Goal: Information Seeking & Learning: Learn about a topic

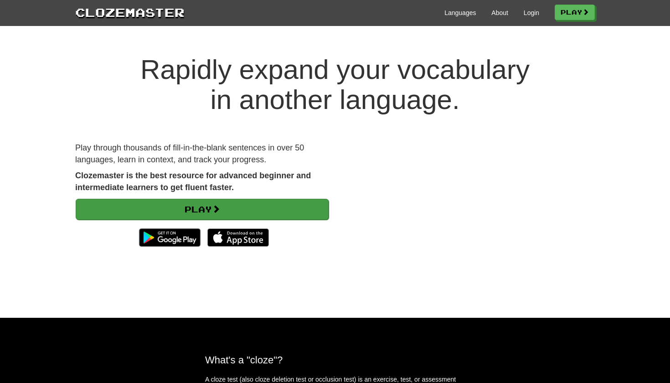
click at [263, 209] on link "Play" at bounding box center [202, 209] width 253 height 21
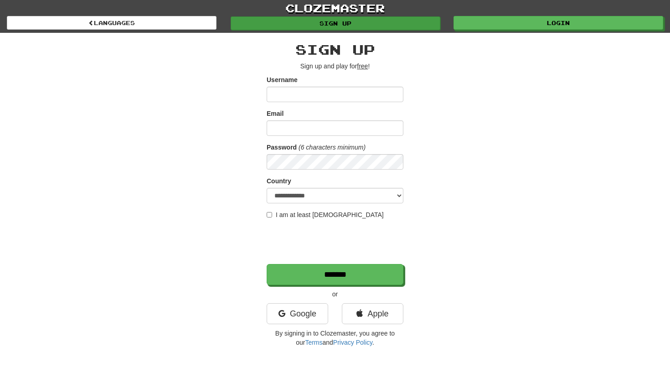
click at [421, 19] on link "Sign up" at bounding box center [336, 23] width 210 height 14
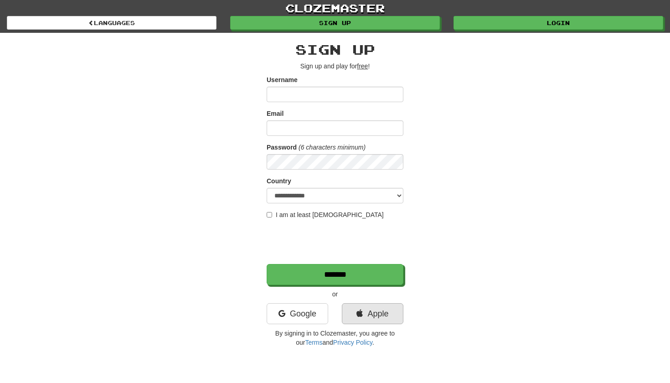
click at [369, 314] on link "Apple" at bounding box center [373, 313] width 62 height 21
click at [377, 314] on link "Apple" at bounding box center [373, 313] width 62 height 21
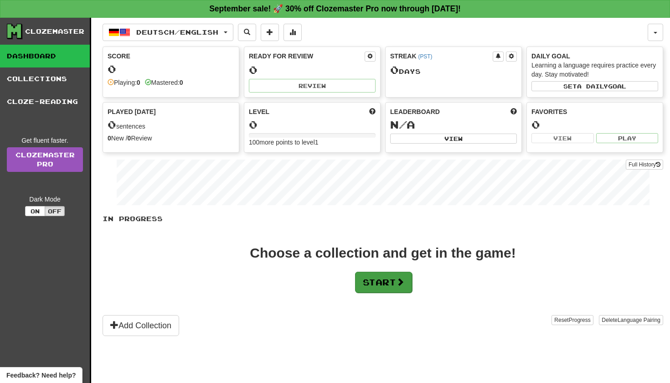
click at [382, 277] on button "Start" at bounding box center [383, 282] width 57 height 21
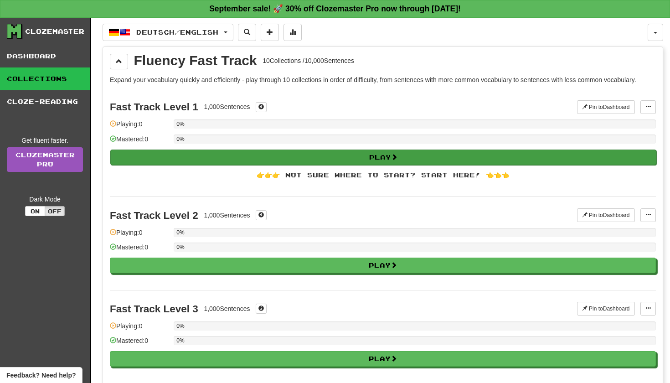
click at [354, 158] on button "Play" at bounding box center [383, 157] width 546 height 15
select select "**"
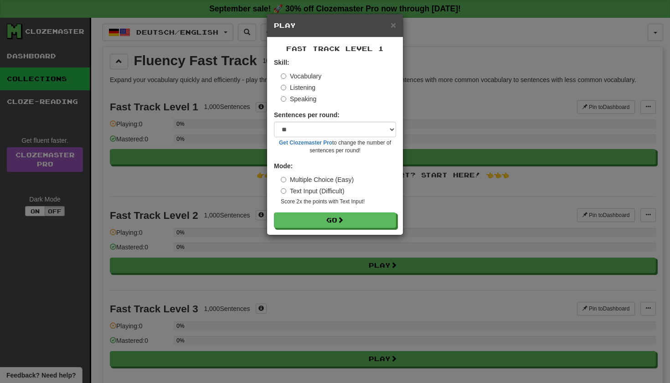
click at [300, 190] on label "Text Input (Difficult)" at bounding box center [313, 190] width 64 height 9
click at [300, 178] on label "Multiple Choice (Easy)" at bounding box center [317, 179] width 73 height 9
click at [310, 222] on button "Go" at bounding box center [335, 220] width 122 height 15
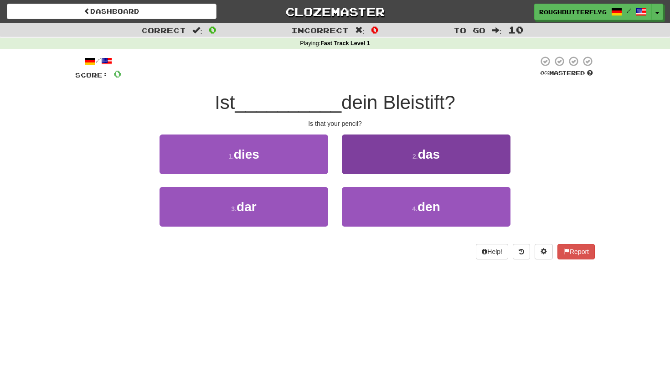
click at [412, 150] on button "2 . das" at bounding box center [426, 154] width 169 height 40
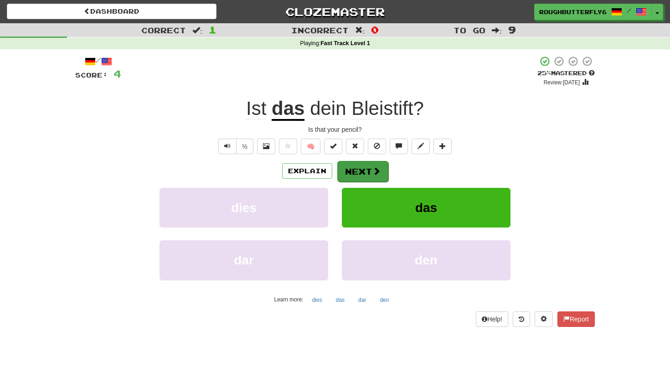
click at [374, 171] on span at bounding box center [376, 171] width 8 height 8
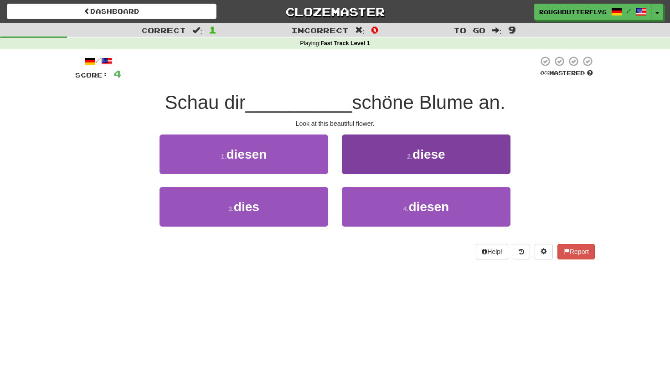
click at [408, 153] on small "2 ." at bounding box center [409, 156] width 5 height 7
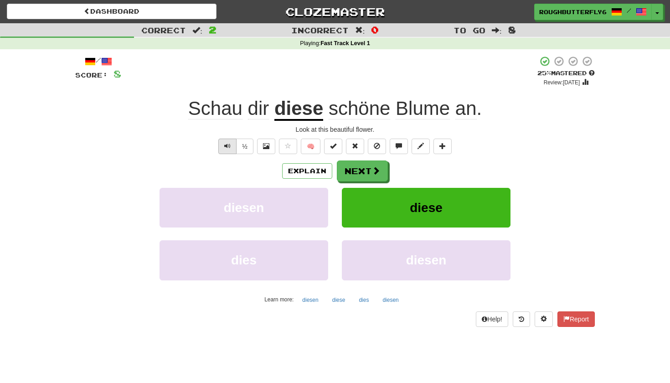
click at [228, 145] on span "Text-to-speech controls" at bounding box center [227, 146] width 6 height 6
click at [316, 168] on button "Explain" at bounding box center [307, 170] width 50 height 15
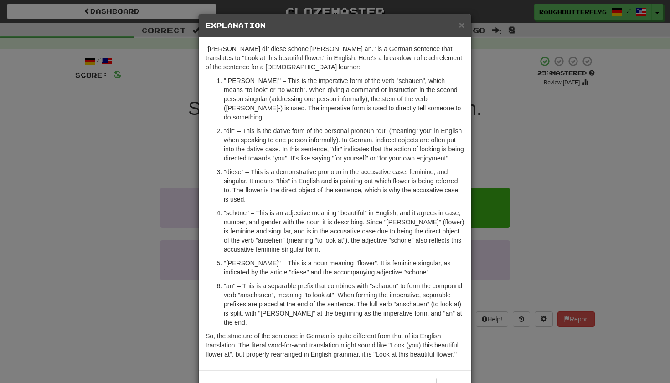
click at [594, 200] on div "× Explanation "Schau dir diese schöne Blume an." is a German sentence that tran…" at bounding box center [335, 191] width 670 height 383
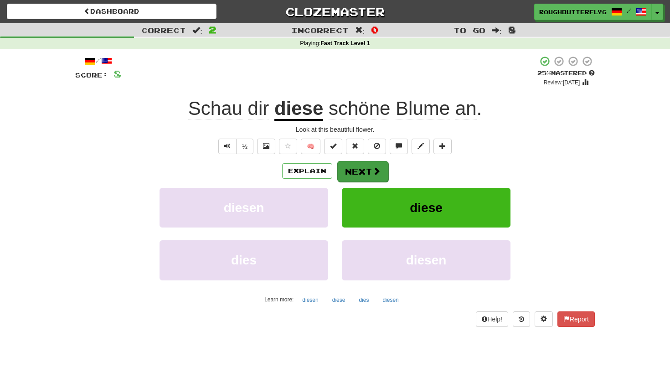
click at [368, 177] on button "Next" at bounding box center [362, 171] width 51 height 21
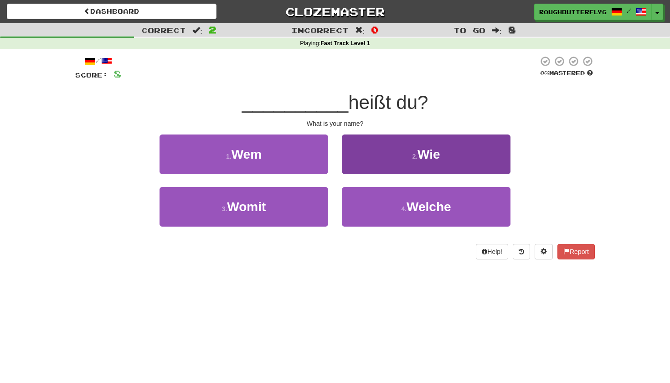
click at [400, 155] on button "2 . Wie" at bounding box center [426, 154] width 169 height 40
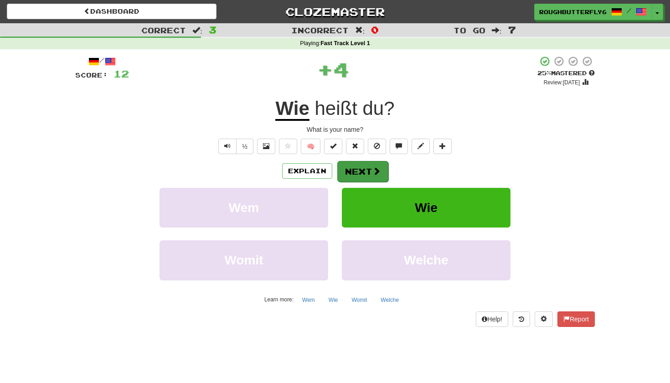
click at [367, 169] on button "Next" at bounding box center [362, 171] width 51 height 21
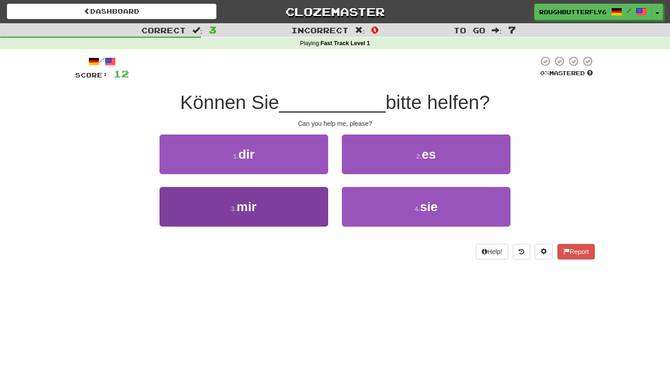
click at [283, 204] on button "3 . mir" at bounding box center [244, 207] width 169 height 40
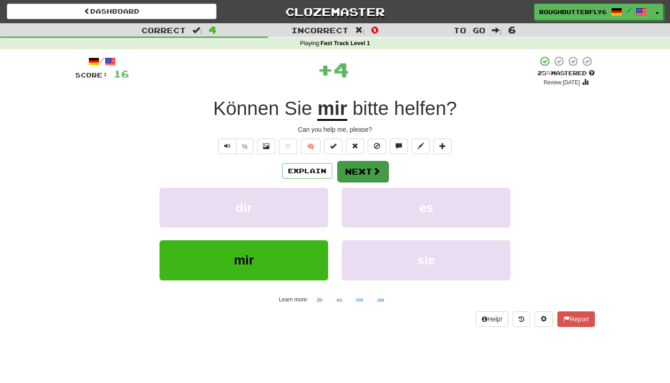
click at [359, 166] on button "Next" at bounding box center [362, 171] width 51 height 21
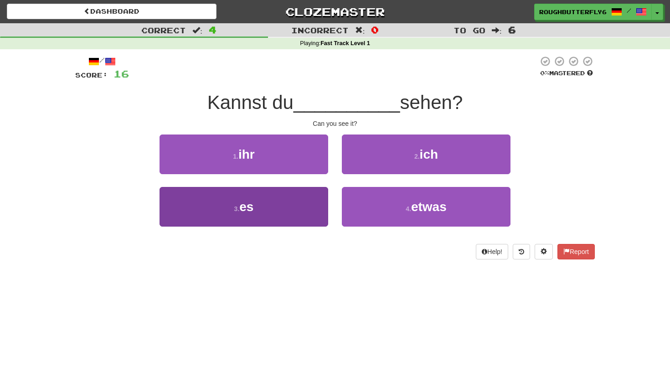
click at [274, 210] on button "3 . es" at bounding box center [244, 207] width 169 height 40
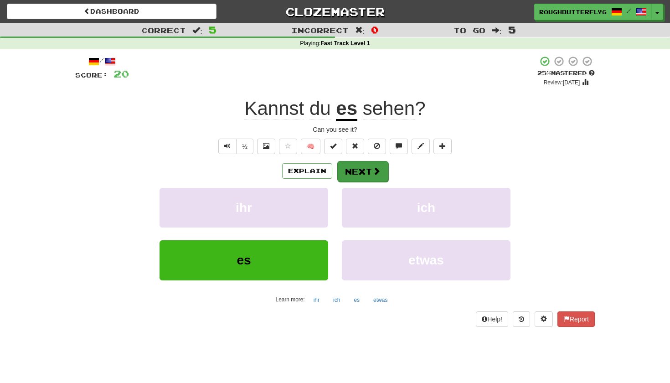
click at [369, 171] on button "Next" at bounding box center [362, 171] width 51 height 21
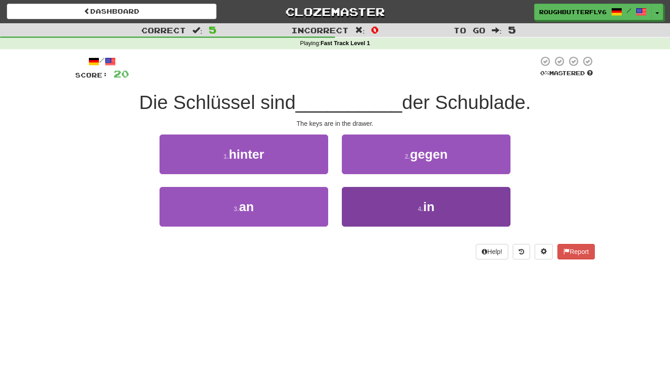
click at [424, 201] on span "in" at bounding box center [428, 207] width 11 height 14
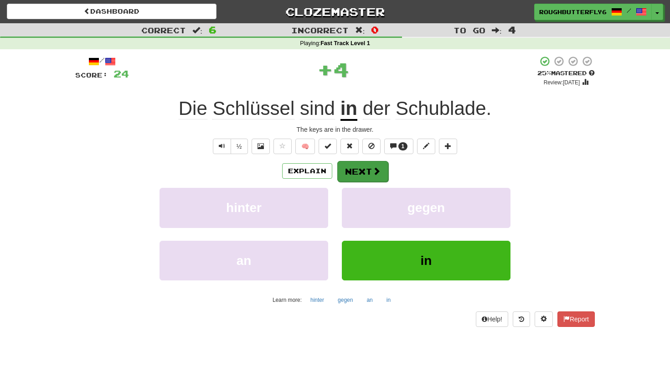
click at [347, 166] on button "Next" at bounding box center [362, 171] width 51 height 21
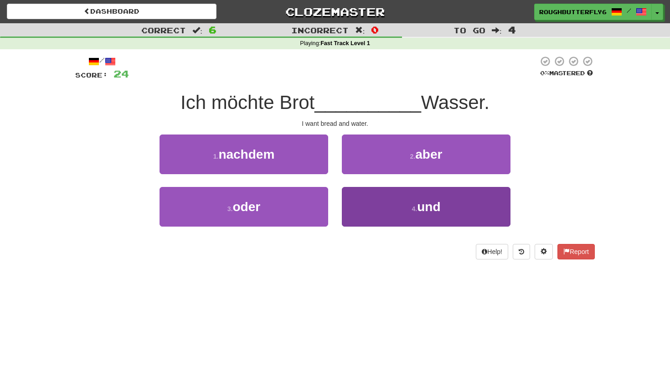
click at [369, 221] on button "4 . und" at bounding box center [426, 207] width 169 height 40
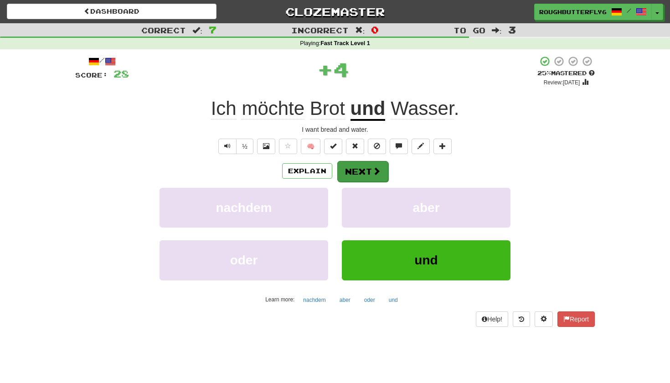
click at [371, 168] on button "Next" at bounding box center [362, 171] width 51 height 21
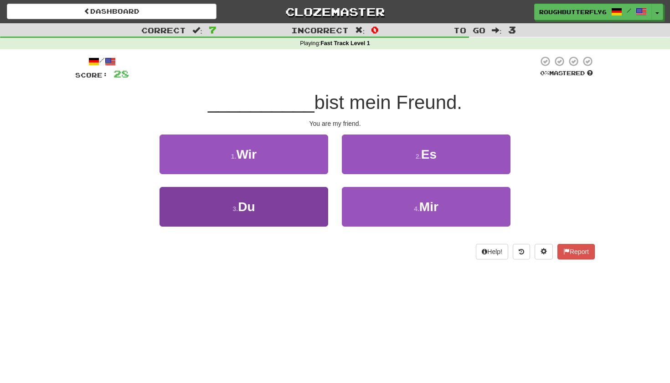
click at [278, 203] on button "3 . Du" at bounding box center [244, 207] width 169 height 40
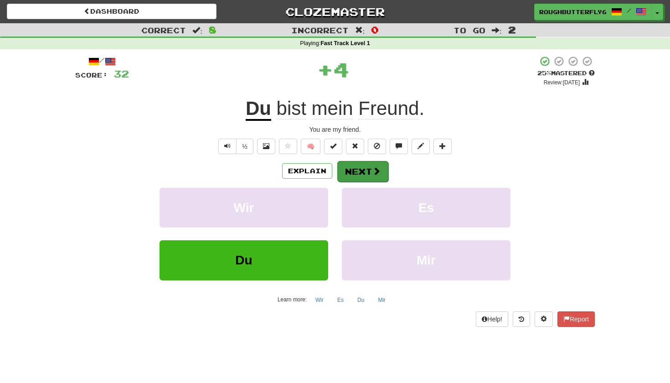
click at [367, 174] on button "Next" at bounding box center [362, 171] width 51 height 21
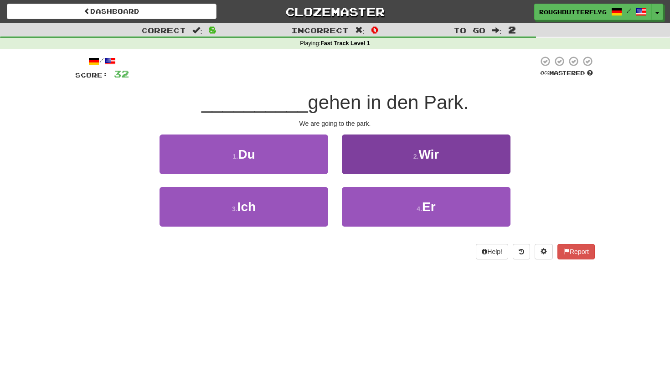
click at [382, 160] on button "2 . Wir" at bounding box center [426, 154] width 169 height 40
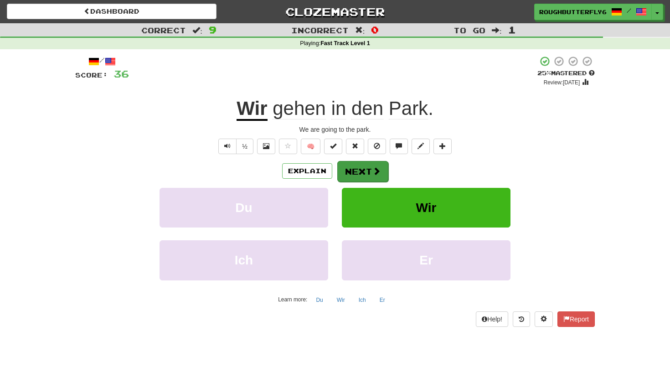
click at [368, 177] on button "Next" at bounding box center [362, 171] width 51 height 21
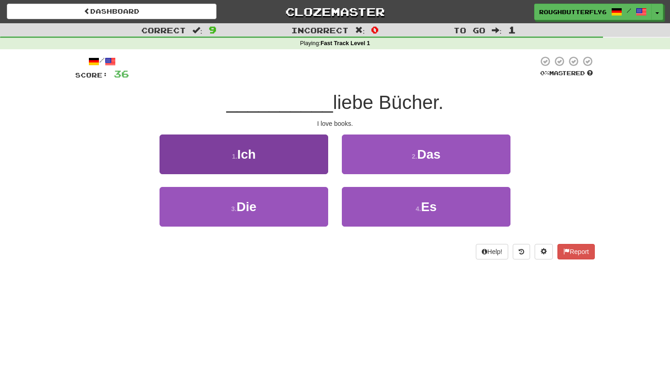
click at [289, 150] on button "1 . Ich" at bounding box center [244, 154] width 169 height 40
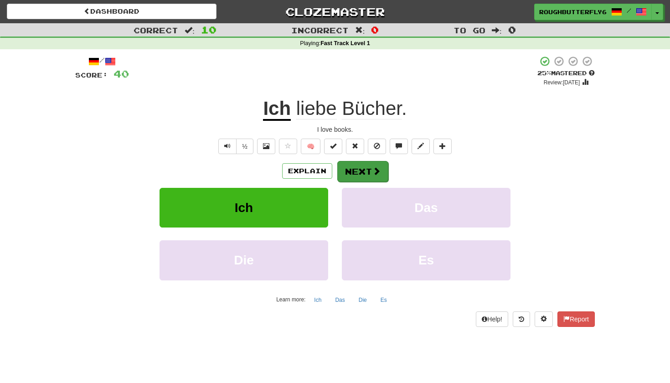
click at [354, 174] on button "Next" at bounding box center [362, 171] width 51 height 21
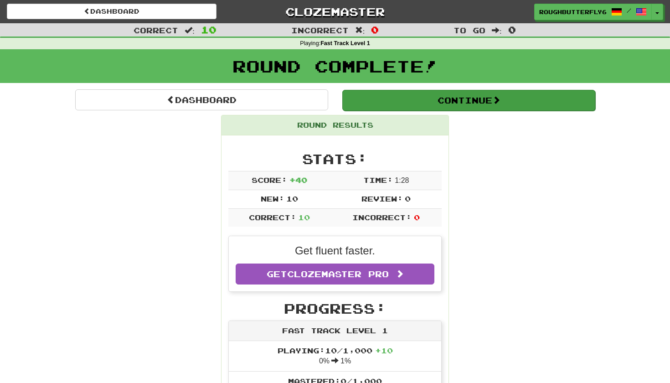
click at [476, 105] on button "Continue" at bounding box center [468, 100] width 253 height 21
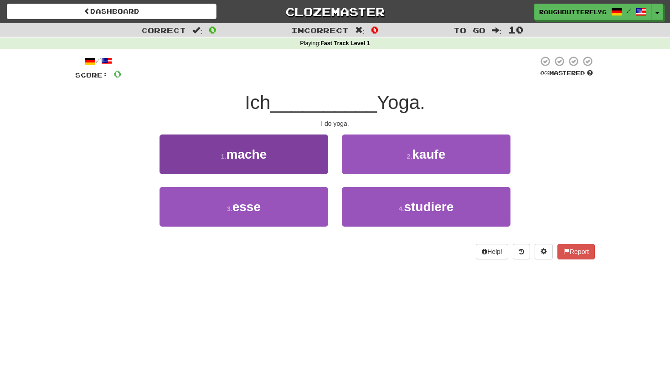
click at [221, 159] on small "1 ." at bounding box center [223, 156] width 5 height 7
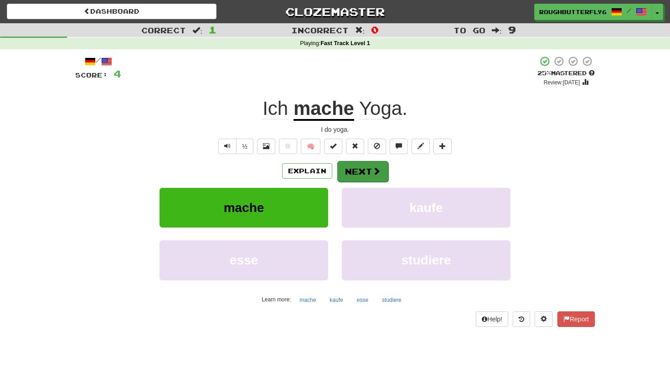
click at [362, 172] on button "Next" at bounding box center [362, 171] width 51 height 21
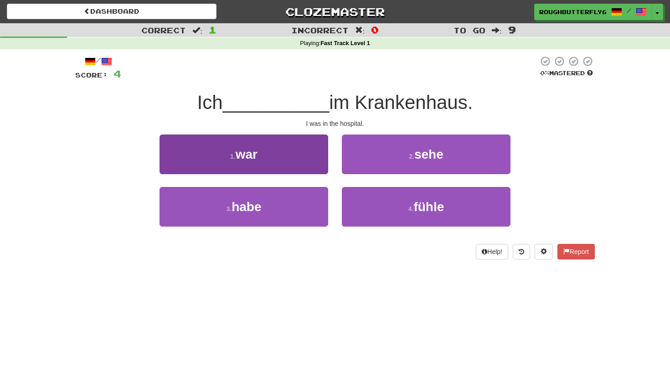
click at [268, 164] on button "1 . war" at bounding box center [244, 154] width 169 height 40
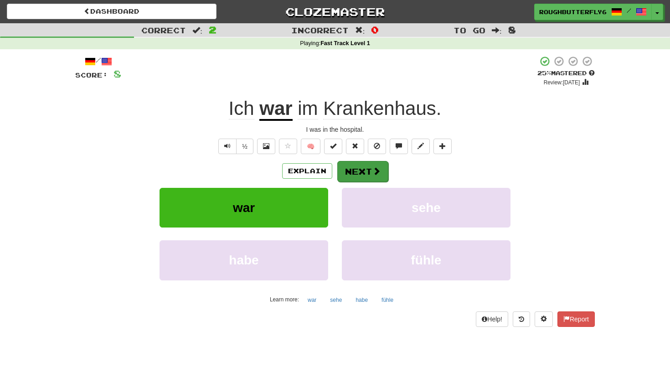
click at [368, 173] on button "Next" at bounding box center [362, 171] width 51 height 21
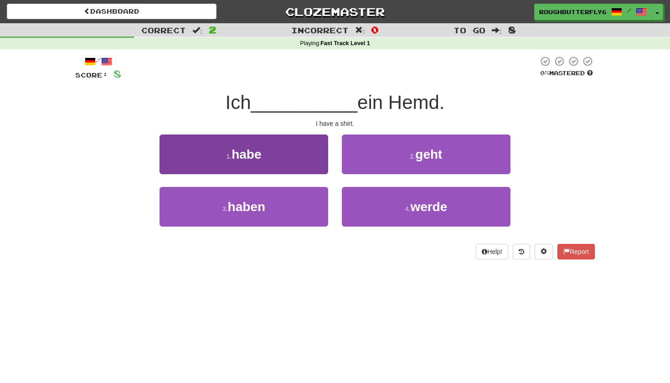
click at [294, 155] on button "1 . habe" at bounding box center [244, 154] width 169 height 40
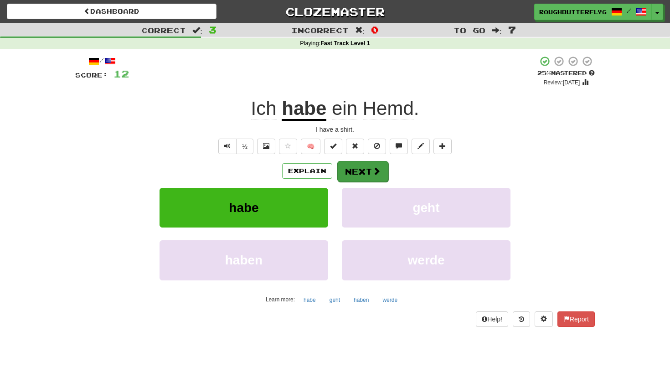
click at [372, 172] on span at bounding box center [376, 171] width 8 height 8
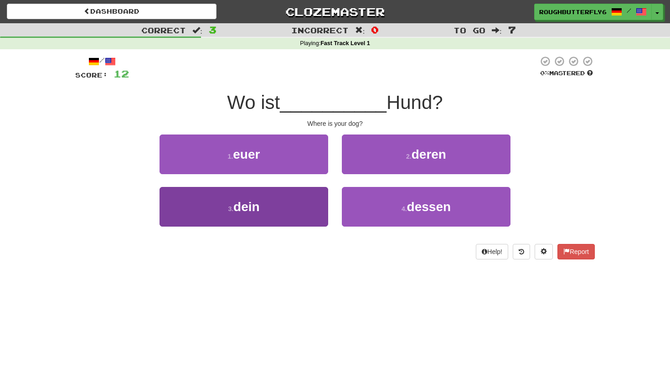
click at [267, 199] on button "3 . dein" at bounding box center [244, 207] width 169 height 40
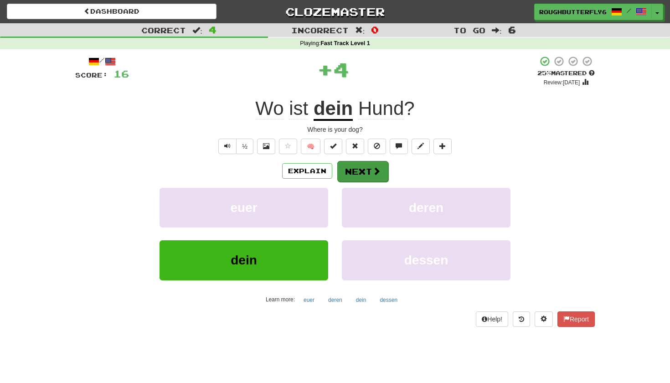
click at [374, 171] on span at bounding box center [376, 171] width 8 height 8
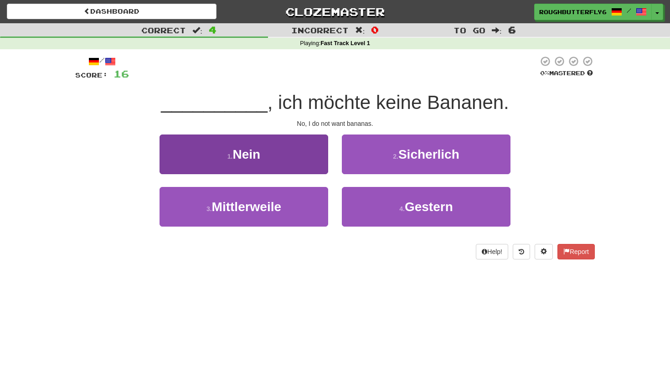
click at [295, 147] on button "1 . Nein" at bounding box center [244, 154] width 169 height 40
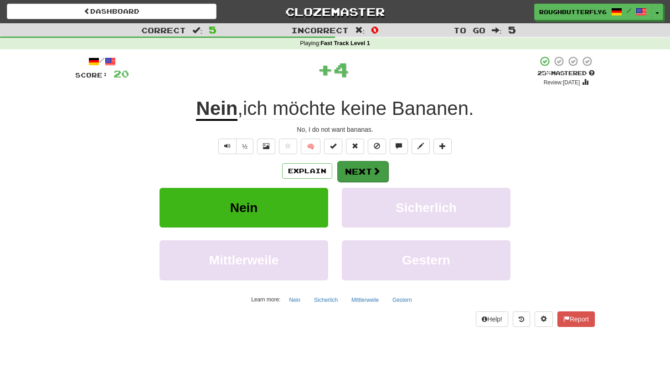
click at [354, 170] on button "Next" at bounding box center [362, 171] width 51 height 21
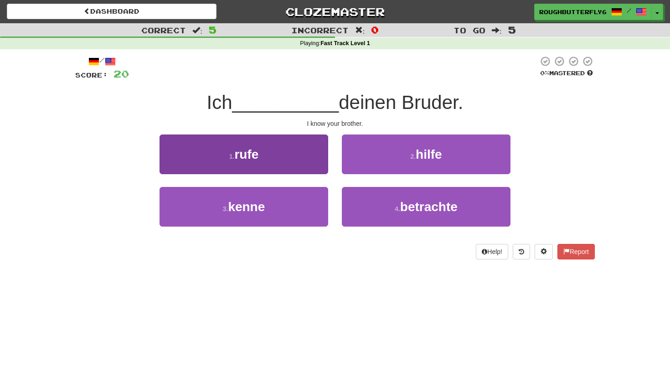
click at [286, 147] on button "1 . rufe" at bounding box center [244, 154] width 169 height 40
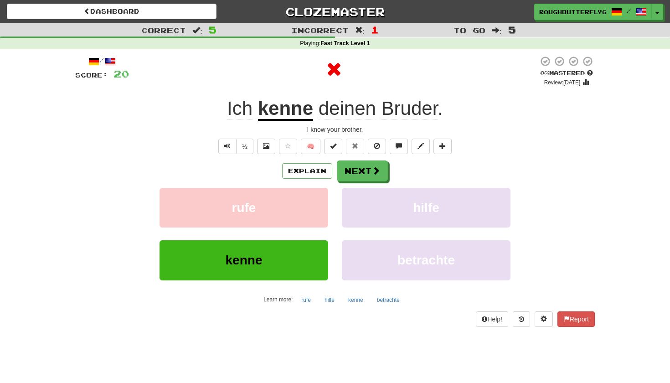
click at [274, 271] on button "kenne" at bounding box center [244, 260] width 169 height 40
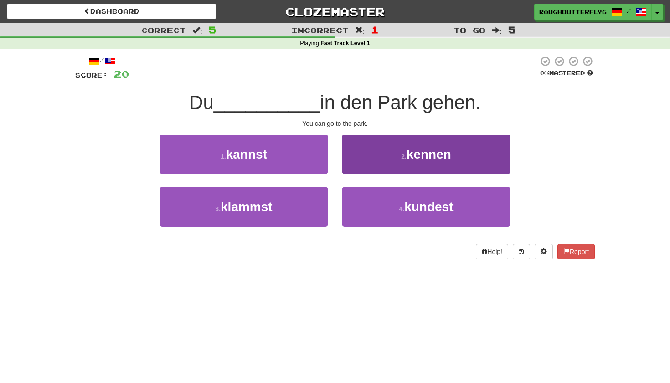
click at [407, 156] on small "2 ." at bounding box center [403, 156] width 5 height 7
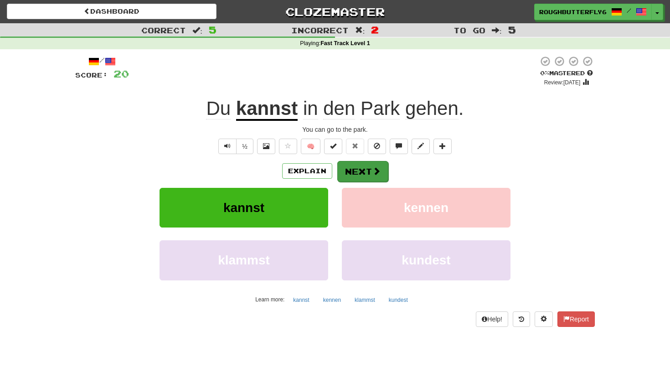
click at [369, 170] on button "Next" at bounding box center [362, 171] width 51 height 21
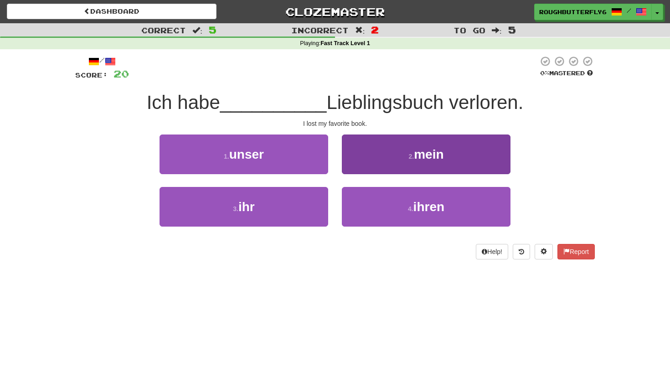
click at [384, 159] on button "2 . mein" at bounding box center [426, 154] width 169 height 40
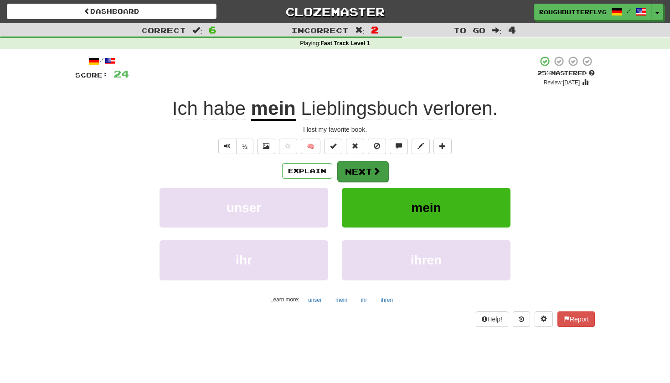
click at [342, 167] on button "Next" at bounding box center [362, 171] width 51 height 21
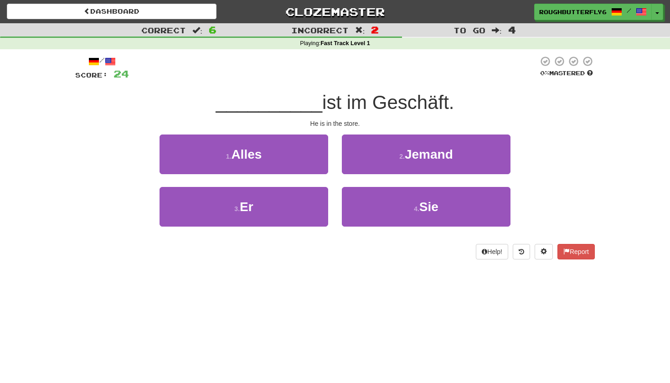
click at [342, 167] on button "2 . Jemand" at bounding box center [426, 154] width 169 height 40
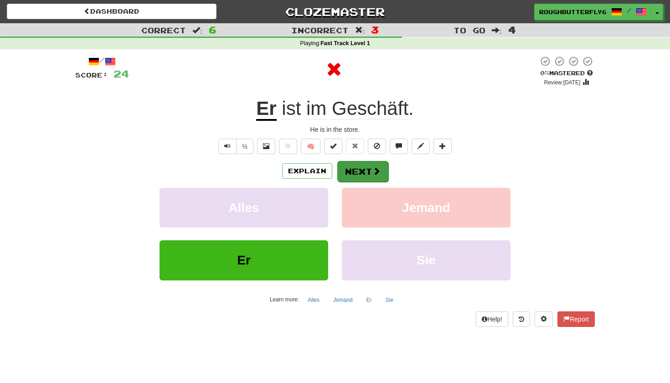
click at [350, 176] on button "Next" at bounding box center [362, 171] width 51 height 21
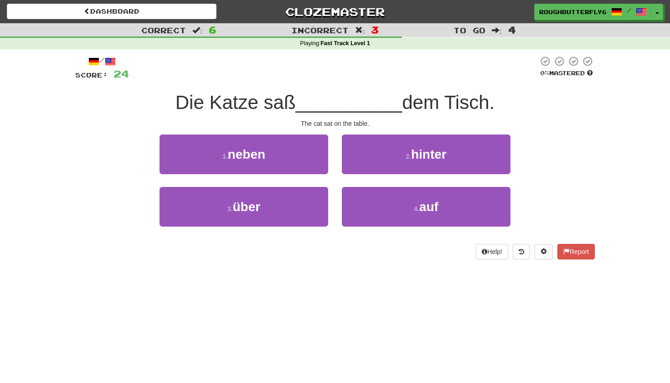
click at [331, 185] on div "1 . neben" at bounding box center [244, 160] width 182 height 52
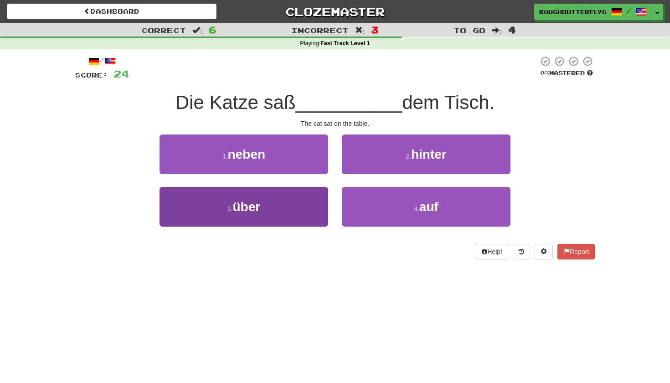
click at [298, 204] on button "3 . über" at bounding box center [244, 207] width 169 height 40
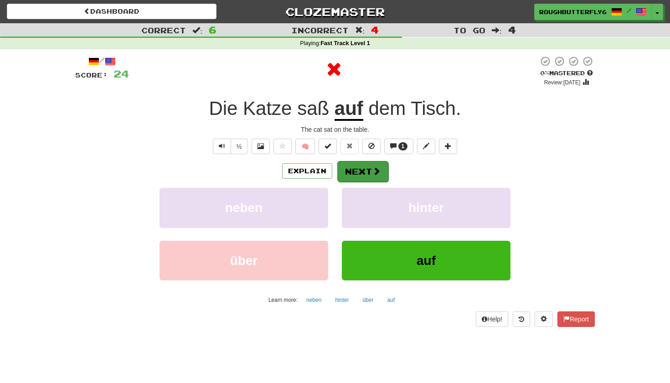
click at [354, 175] on button "Next" at bounding box center [362, 171] width 51 height 21
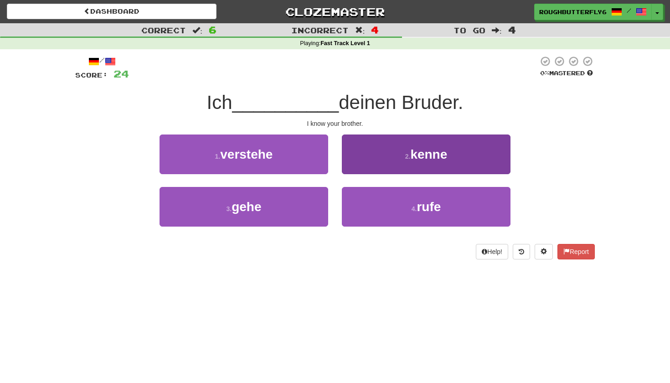
click at [391, 158] on button "2 . kenne" at bounding box center [426, 154] width 169 height 40
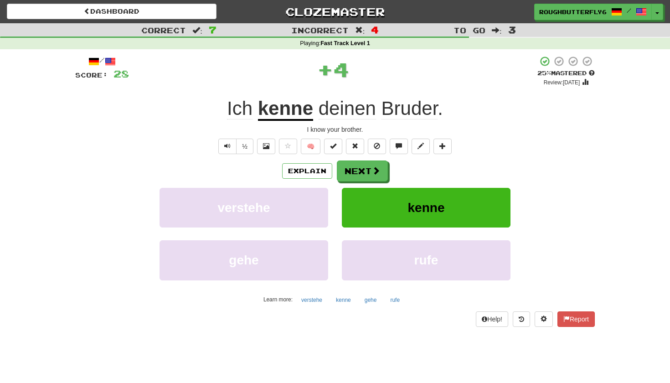
click at [401, 200] on button "kenne" at bounding box center [426, 208] width 169 height 40
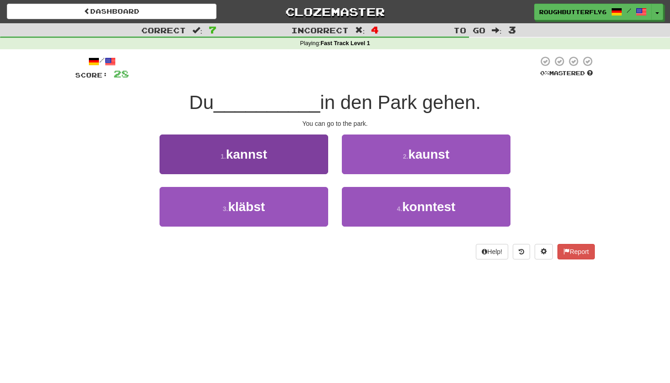
click at [310, 156] on button "1 . kannst" at bounding box center [244, 154] width 169 height 40
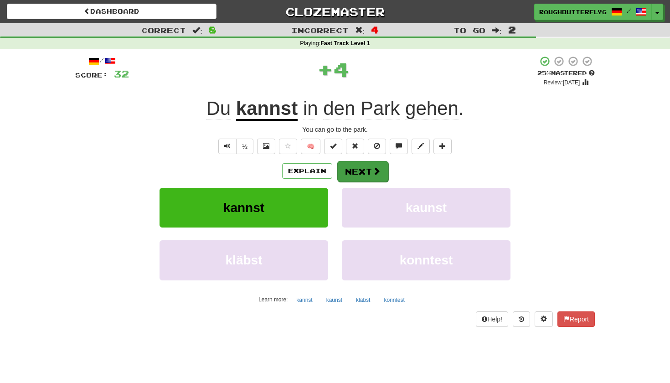
click at [360, 173] on button "Next" at bounding box center [362, 171] width 51 height 21
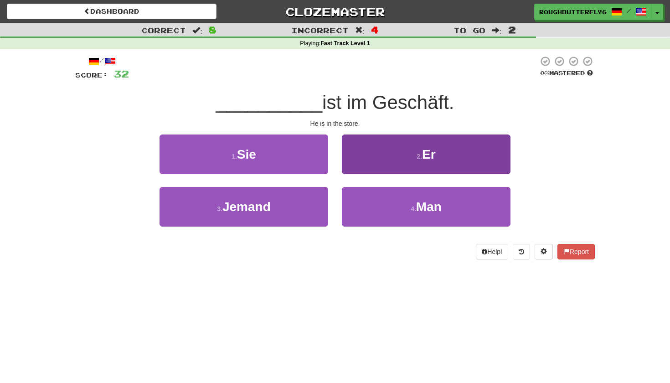
click at [369, 164] on button "2 . Er" at bounding box center [426, 154] width 169 height 40
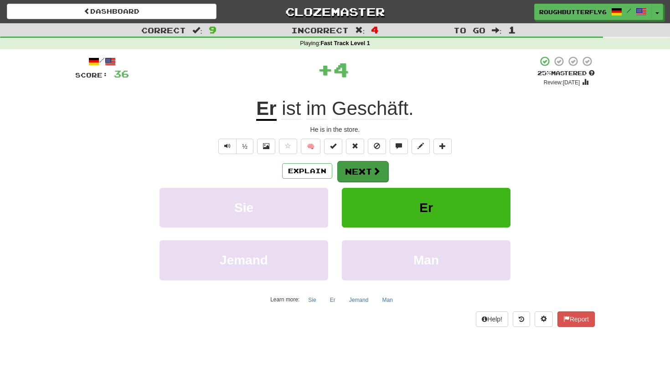
click at [368, 170] on button "Next" at bounding box center [362, 171] width 51 height 21
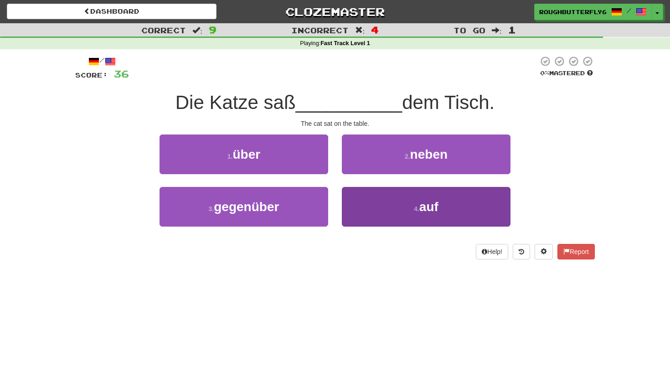
click at [375, 201] on button "4 . auf" at bounding box center [426, 207] width 169 height 40
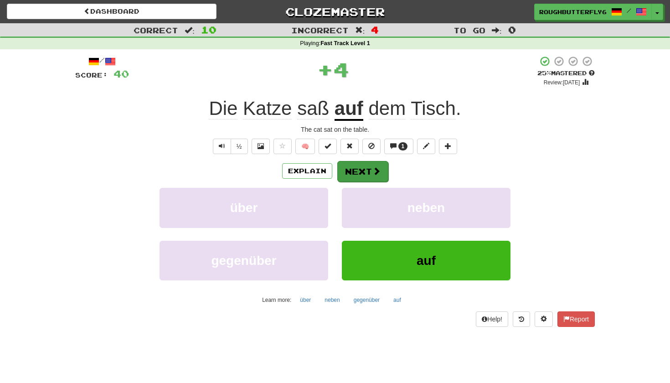
click at [362, 169] on button "Next" at bounding box center [362, 171] width 51 height 21
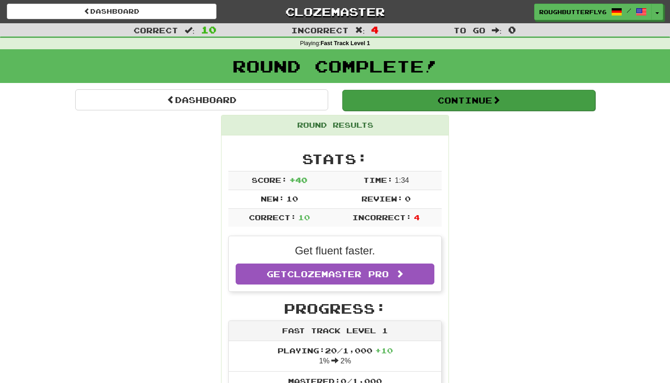
click at [476, 102] on button "Continue" at bounding box center [468, 100] width 253 height 21
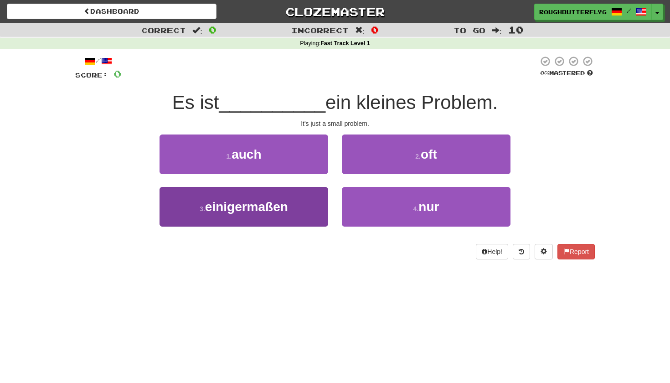
click at [297, 215] on button "3 . einigermaßen" at bounding box center [244, 207] width 169 height 40
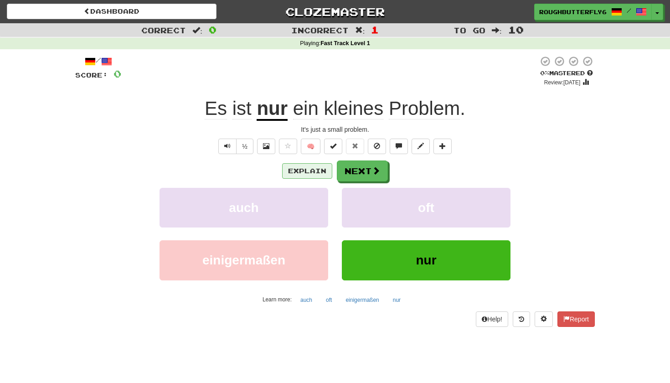
click at [317, 173] on button "Explain" at bounding box center [307, 170] width 50 height 15
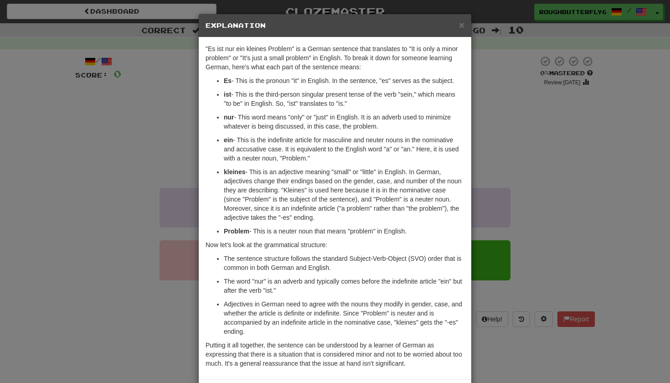
click at [559, 132] on div "× Explanation "Es ist nur ein kleines Problem" is a German sentence that transl…" at bounding box center [335, 191] width 670 height 383
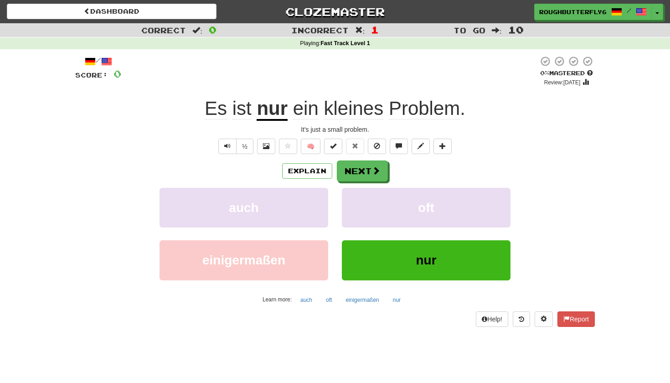
click at [559, 132] on div "It's just a small problem." at bounding box center [335, 129] width 520 height 9
click at [310, 173] on button "Explain" at bounding box center [307, 170] width 50 height 15
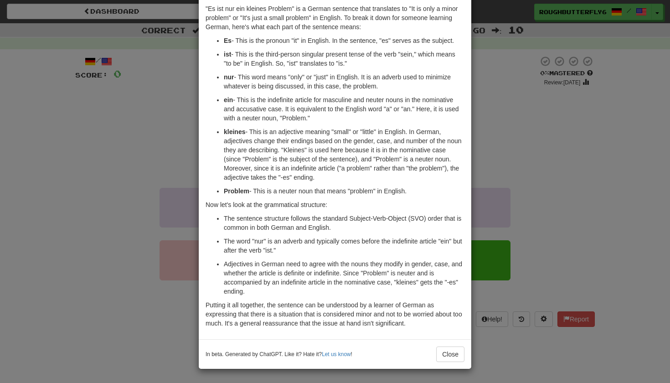
scroll to position [40, 0]
click at [491, 157] on div "× Explanation "Es ist nur ein kleines Problem" is a German sentence that transl…" at bounding box center [335, 191] width 670 height 383
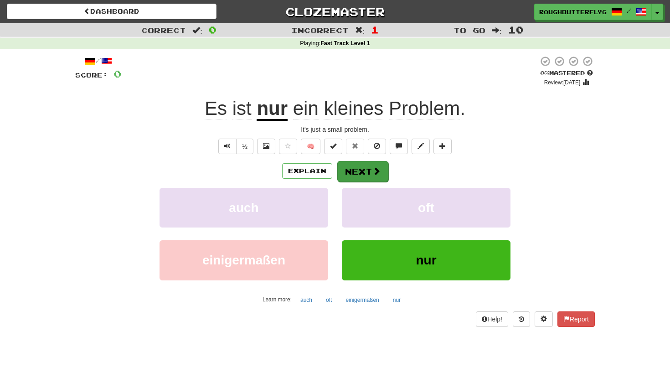
click at [374, 177] on button "Next" at bounding box center [362, 171] width 51 height 21
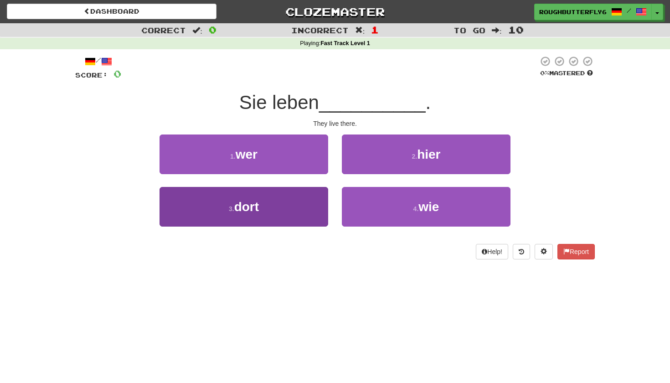
click at [270, 223] on button "3 . dort" at bounding box center [244, 207] width 169 height 40
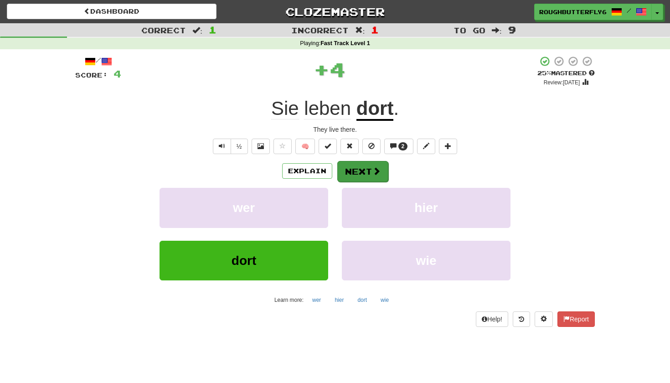
click at [365, 167] on button "Next" at bounding box center [362, 171] width 51 height 21
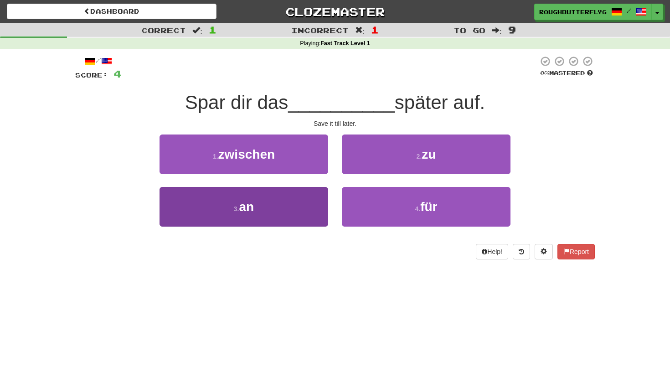
click at [296, 191] on button "3 . an" at bounding box center [244, 207] width 169 height 40
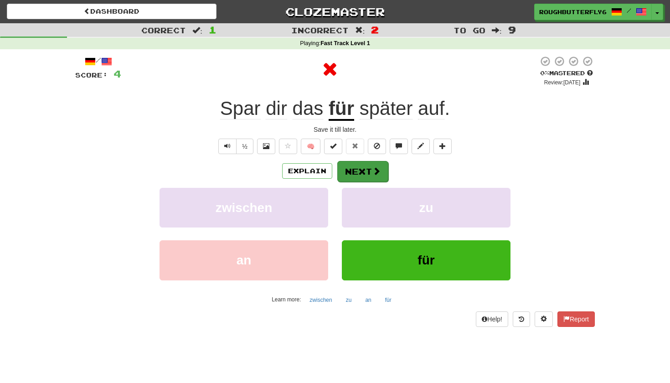
click at [367, 172] on button "Next" at bounding box center [362, 171] width 51 height 21
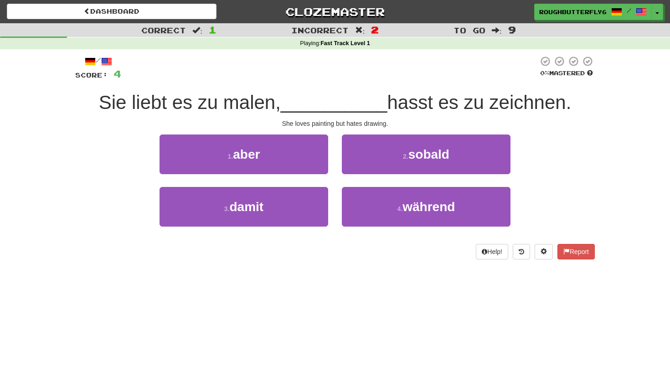
click at [237, 116] on div "/ Score: 4 0 % Mastered Sie liebt es zu malen, __________ hasst es zu zeichnen.…" at bounding box center [335, 158] width 520 height 204
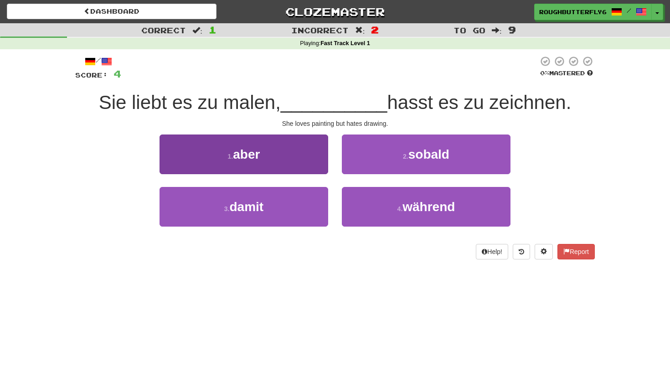
click at [257, 160] on span "aber" at bounding box center [246, 154] width 27 height 14
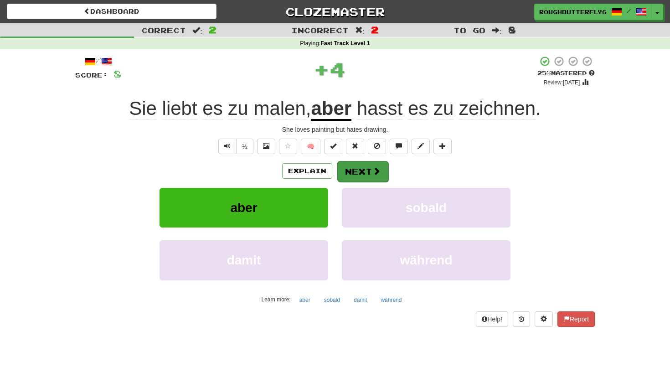
click at [375, 168] on span at bounding box center [376, 171] width 8 height 8
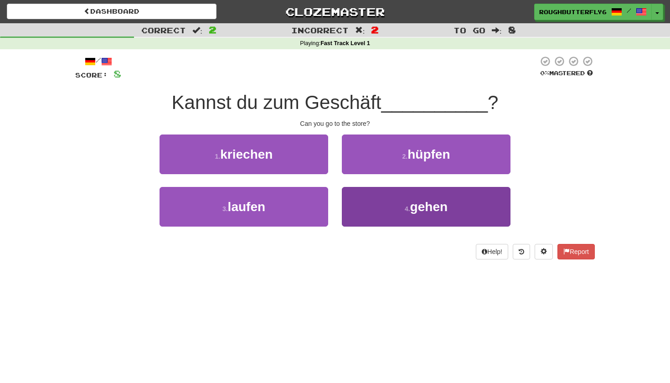
click at [372, 202] on button "4 . gehen" at bounding box center [426, 207] width 169 height 40
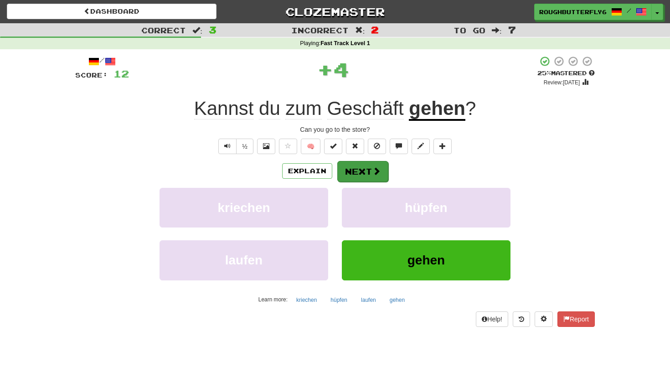
click at [374, 172] on span at bounding box center [376, 171] width 8 height 8
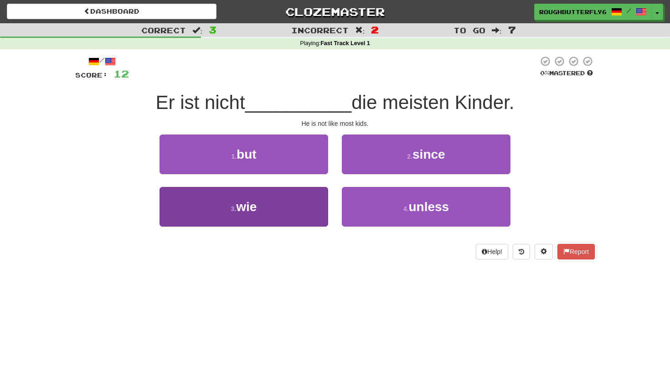
click at [231, 215] on button "3 . wie" at bounding box center [244, 207] width 169 height 40
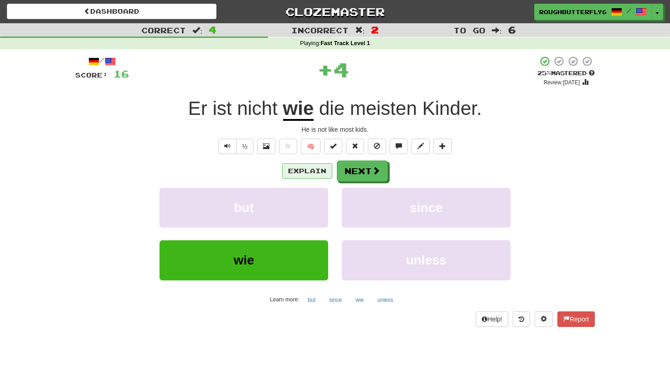
click at [320, 169] on button "Explain" at bounding box center [307, 170] width 50 height 15
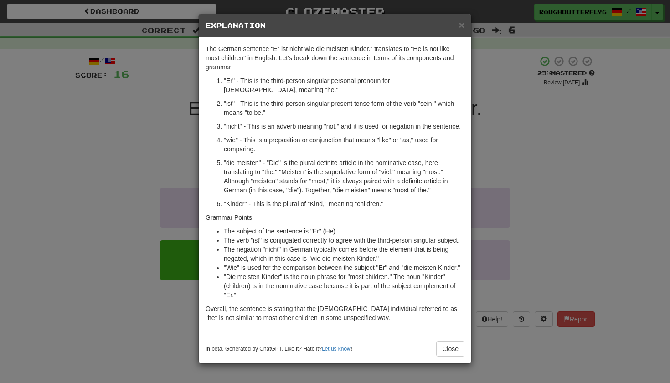
click at [464, 150] on p ""wie" - This is a preposition or conjunction that means "like" or "as," used fo…" at bounding box center [344, 144] width 241 height 18
click at [458, 30] on div "× Explanation" at bounding box center [335, 25] width 273 height 23
click at [460, 27] on span "×" at bounding box center [461, 25] width 5 height 10
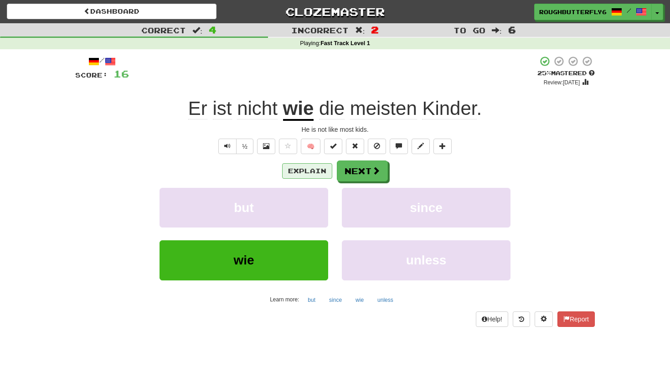
click at [306, 171] on button "Explain" at bounding box center [307, 170] width 50 height 15
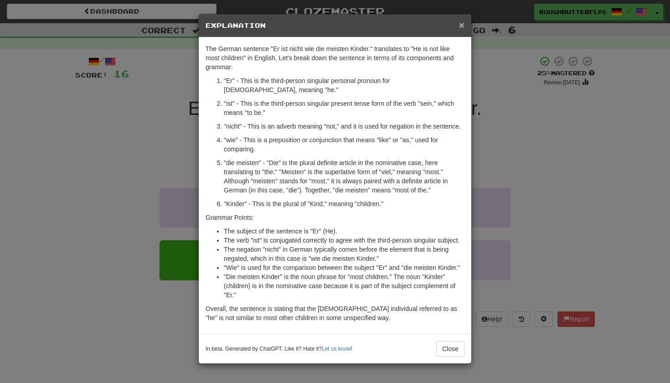
click at [462, 28] on span "×" at bounding box center [461, 25] width 5 height 10
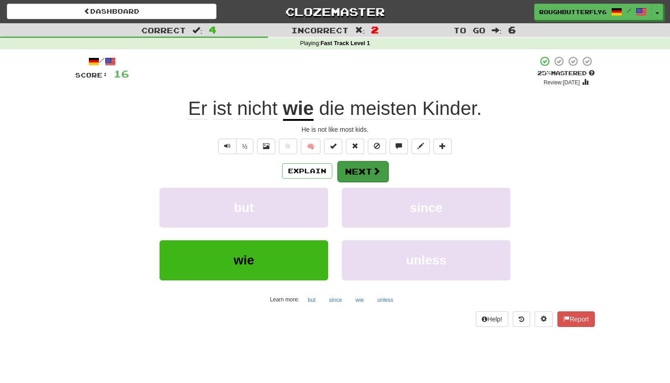
click at [364, 177] on button "Next" at bounding box center [362, 171] width 51 height 21
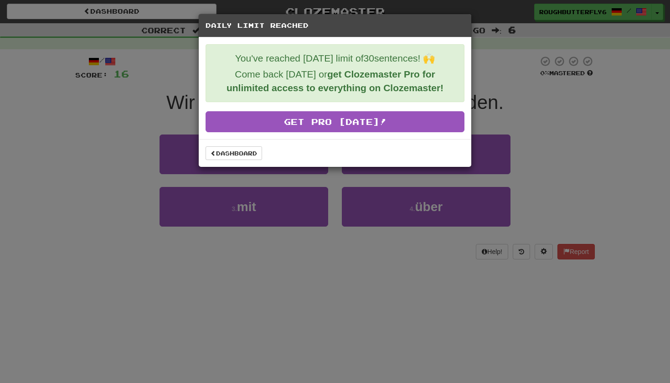
click at [281, 145] on div "Dashboard" at bounding box center [335, 153] width 273 height 28
click at [256, 154] on link "Dashboard" at bounding box center [234, 153] width 57 height 14
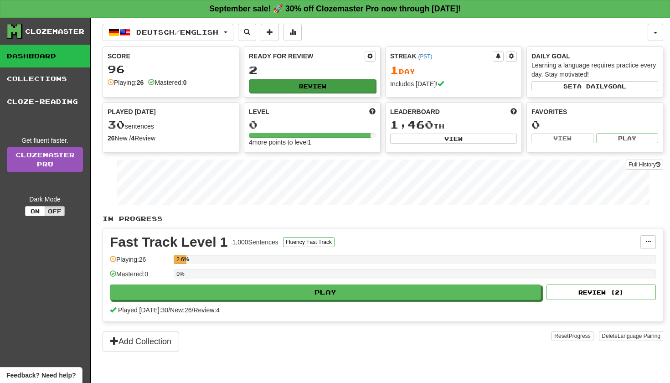
click at [315, 85] on button "Review" at bounding box center [312, 86] width 127 height 14
select select "**"
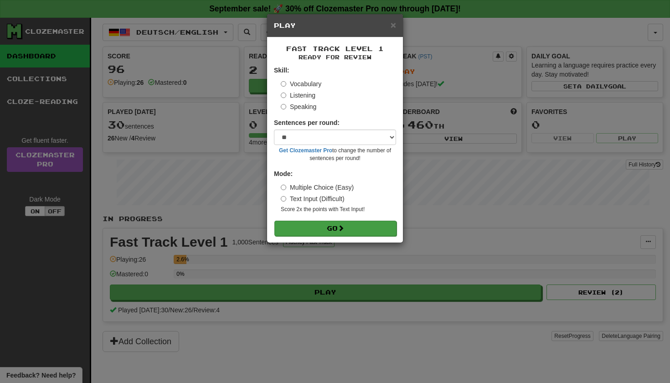
click at [327, 227] on button "Go" at bounding box center [335, 228] width 122 height 15
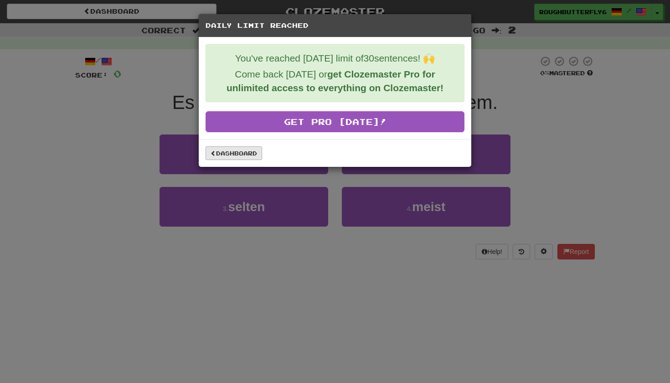
click at [249, 156] on link "Dashboard" at bounding box center [234, 153] width 57 height 14
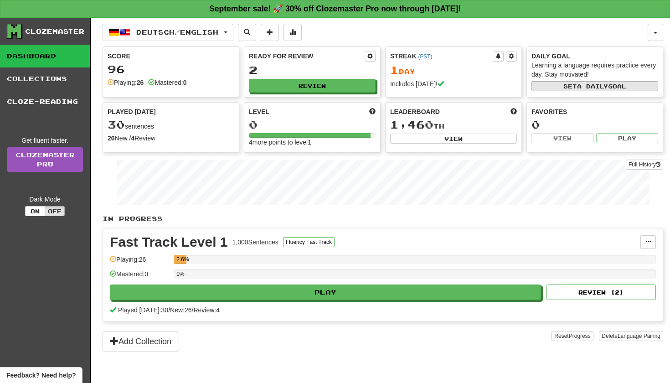
click at [567, 86] on button "Set a daily goal" at bounding box center [595, 86] width 127 height 10
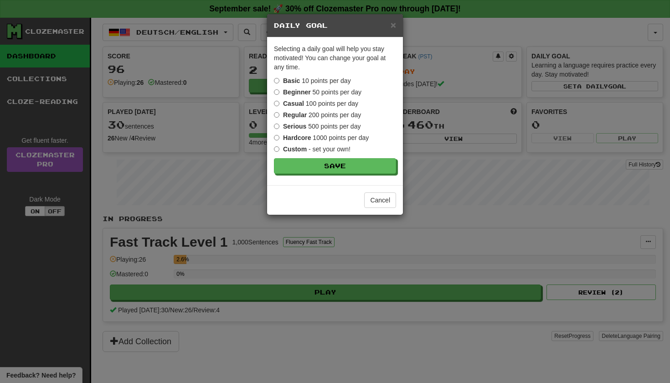
click at [341, 140] on label "Hardcore 1000 points per day" at bounding box center [321, 137] width 95 height 9
click at [393, 27] on span "×" at bounding box center [393, 25] width 5 height 10
